Goal: Browse casually: Explore the website without a specific task or goal

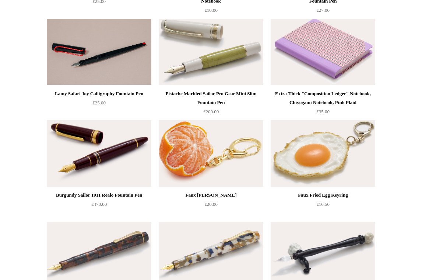
scroll to position [180, 0]
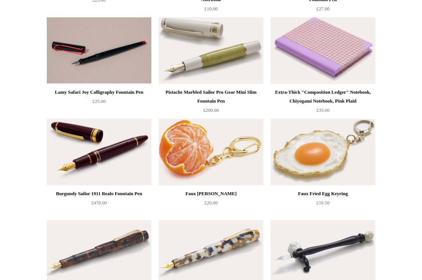
click at [217, 149] on img at bounding box center [211, 152] width 105 height 66
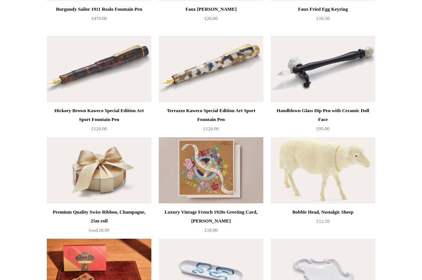
scroll to position [363, 0]
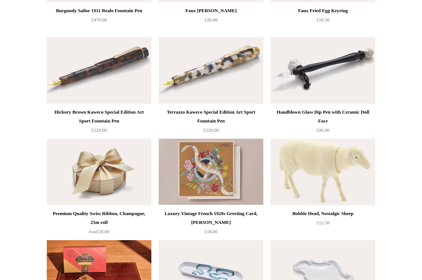
click at [331, 183] on img at bounding box center [323, 172] width 105 height 66
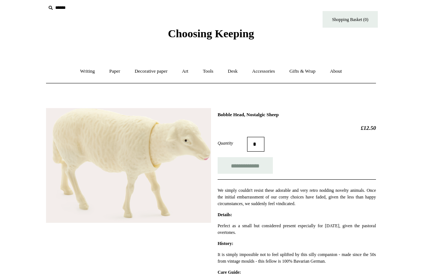
scroll to position [4, 0]
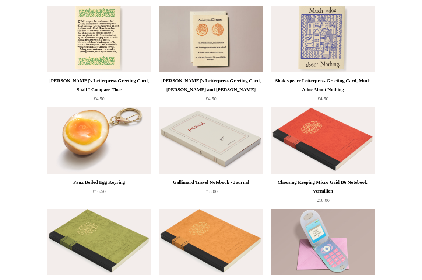
scroll to position [1658, 0]
